Goal: Information Seeking & Learning: Learn about a topic

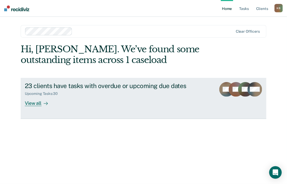
click at [35, 103] on div "View all" at bounding box center [39, 101] width 29 height 10
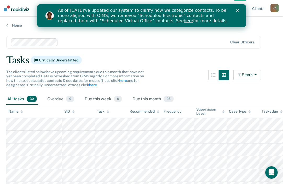
click at [238, 11] on icon "Close" at bounding box center [237, 10] width 3 height 3
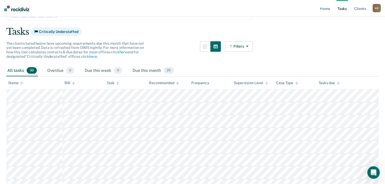
scroll to position [157, 0]
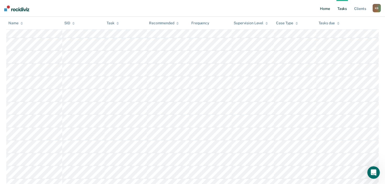
click at [287, 7] on link "Home" at bounding box center [325, 8] width 12 height 17
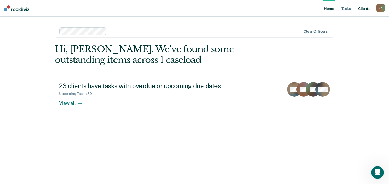
click at [287, 9] on link "Client s" at bounding box center [364, 8] width 14 height 17
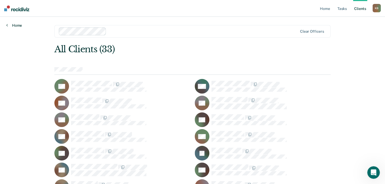
click at [16, 25] on link "Home" at bounding box center [14, 25] width 16 height 5
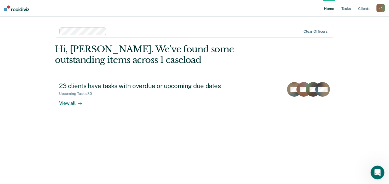
click at [287, 174] on icon "Open Intercom Messenger" at bounding box center [377, 172] width 9 height 9
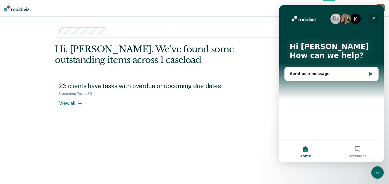
click at [287, 19] on icon "Close" at bounding box center [374, 18] width 3 height 3
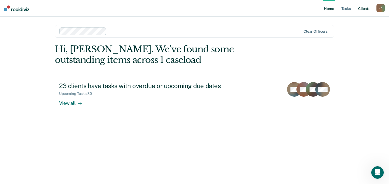
click at [287, 7] on link "Client s" at bounding box center [364, 8] width 14 height 17
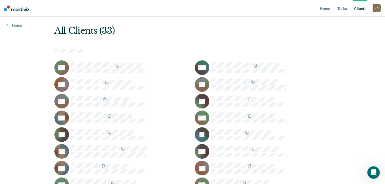
scroll to position [14, 0]
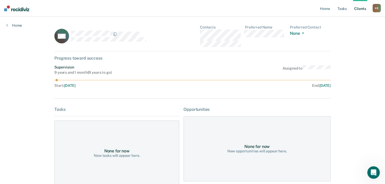
scroll to position [14, 0]
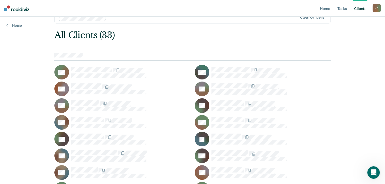
click at [181, 94] on div "CB" at bounding box center [122, 89] width 136 height 15
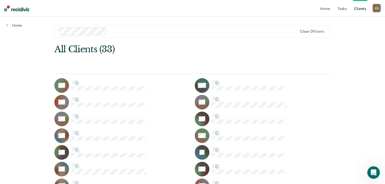
scroll to position [14, 0]
